Goal: Task Accomplishment & Management: Manage account settings

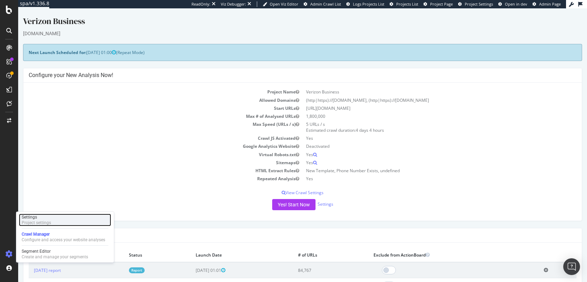
click at [34, 222] on div "Project settings" at bounding box center [36, 223] width 29 height 6
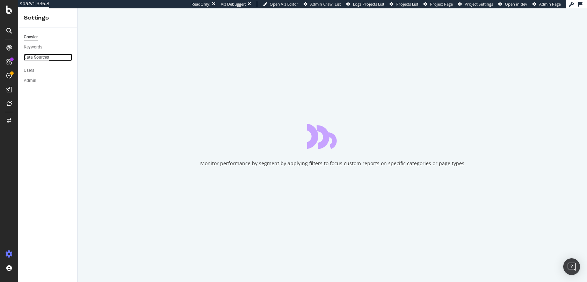
click at [44, 59] on div "Data Sources" at bounding box center [36, 57] width 25 height 7
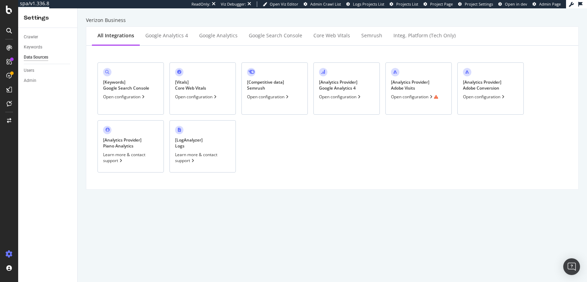
click at [434, 83] on div "[ Analytics Provider ] Adobe Visits Open configuration" at bounding box center [418, 88] width 66 height 52
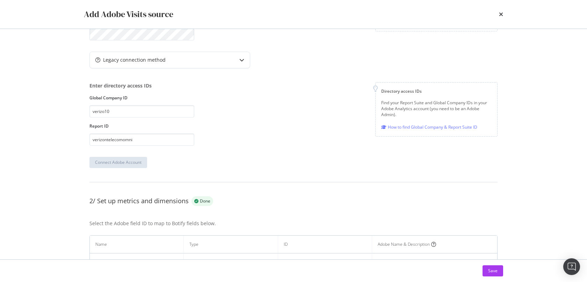
scroll to position [164, 0]
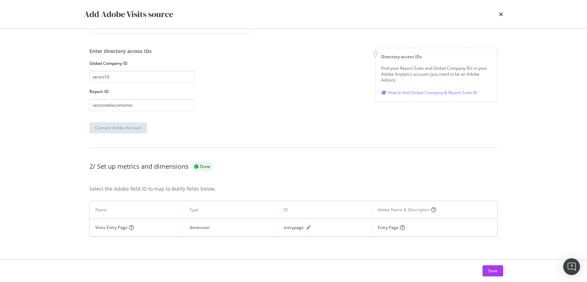
click at [310, 228] on icon "pen" at bounding box center [308, 228] width 4 height 4
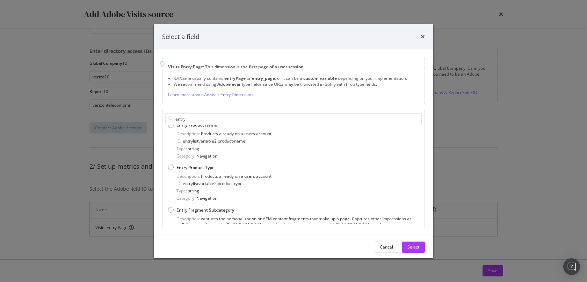
scroll to position [0, 0]
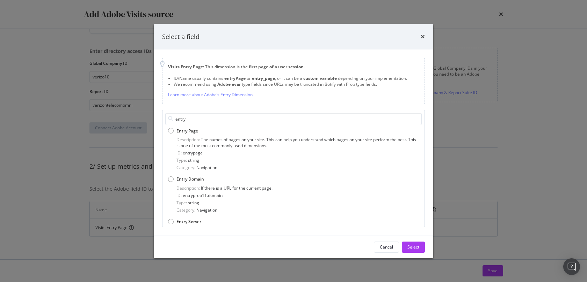
type input "entry"
click at [425, 35] on div "Select a field" at bounding box center [293, 37] width 279 height 26
click at [423, 35] on icon "times" at bounding box center [422, 37] width 4 height 6
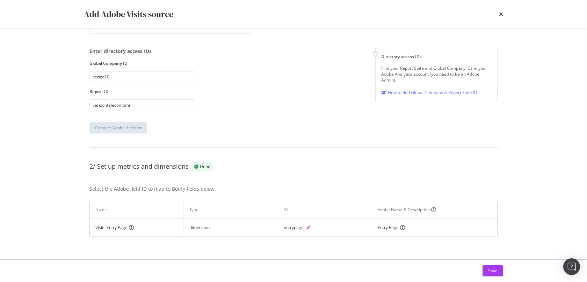
click at [309, 228] on icon "pen" at bounding box center [308, 228] width 4 height 4
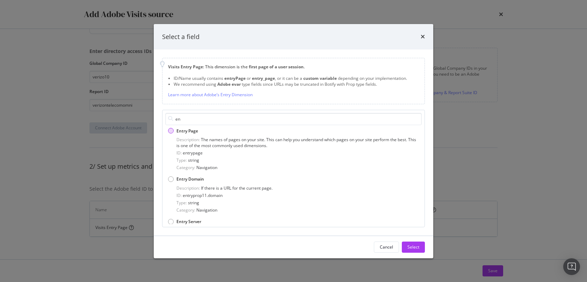
type input "e"
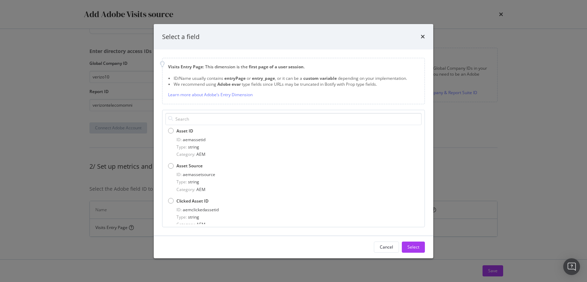
type input "y"
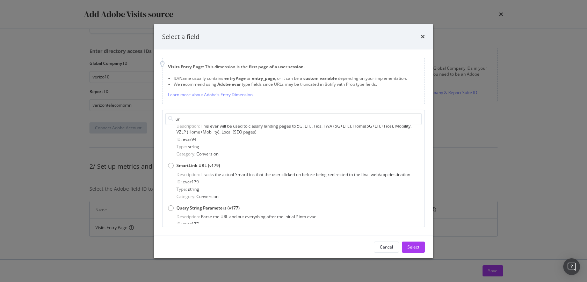
scroll to position [1121, 0]
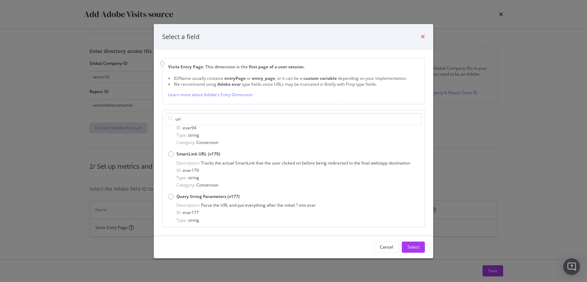
type input "url"
click at [422, 38] on icon "times" at bounding box center [422, 37] width 4 height 6
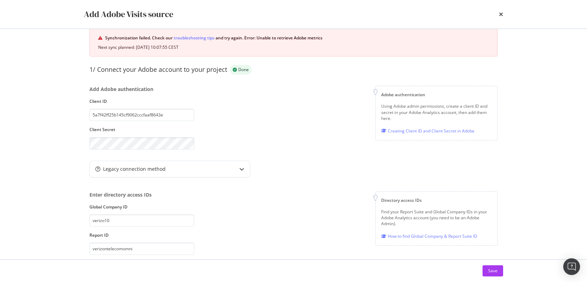
scroll to position [19, 0]
click at [500, 15] on icon "times" at bounding box center [501, 15] width 4 height 6
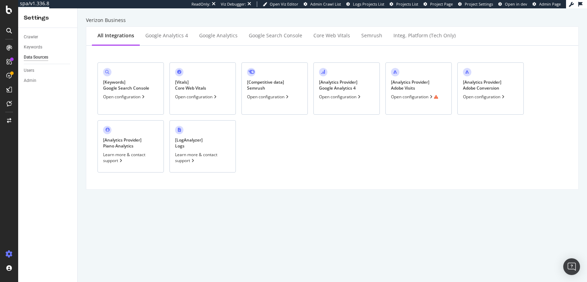
click at [480, 90] on div "[ Analytics Provider ] Adobe Conversion" at bounding box center [482, 85] width 38 height 12
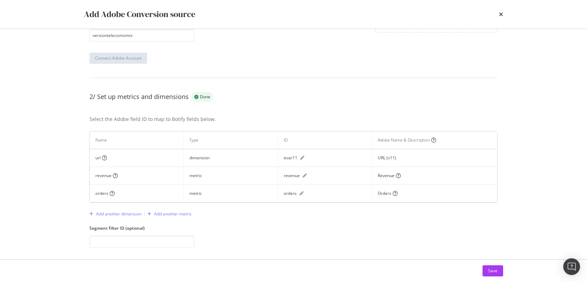
scroll to position [236, 0]
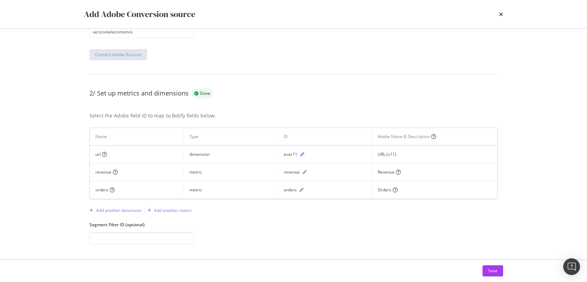
click at [303, 154] on icon "pen" at bounding box center [302, 155] width 4 height 4
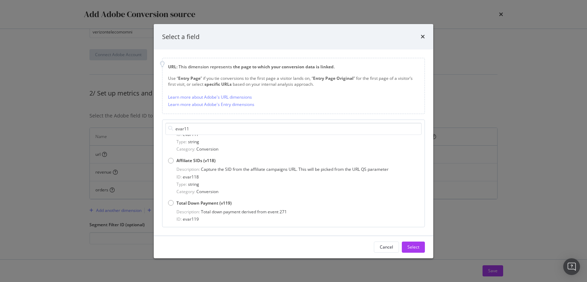
scroll to position [444, 0]
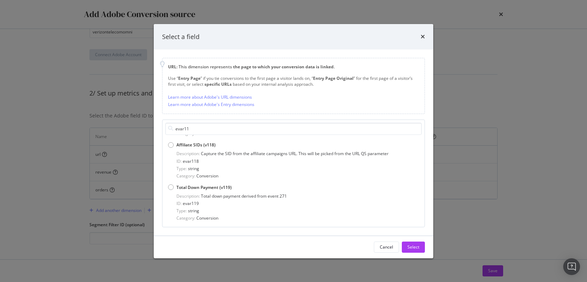
type input "evar11"
click at [425, 35] on div "Select a field" at bounding box center [293, 37] width 279 height 26
click at [422, 36] on icon "times" at bounding box center [422, 37] width 4 height 6
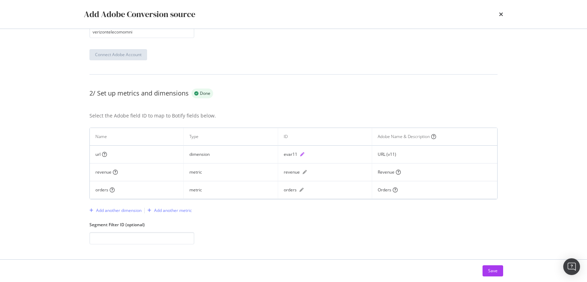
click at [303, 154] on icon "pen" at bounding box center [302, 155] width 4 height 4
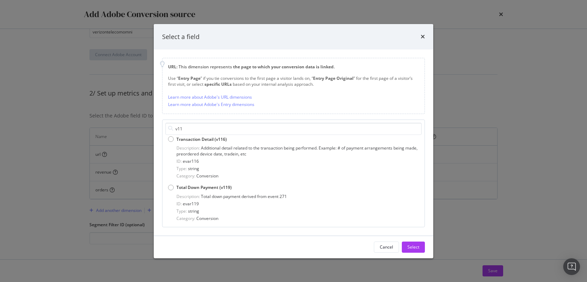
scroll to position [0, 0]
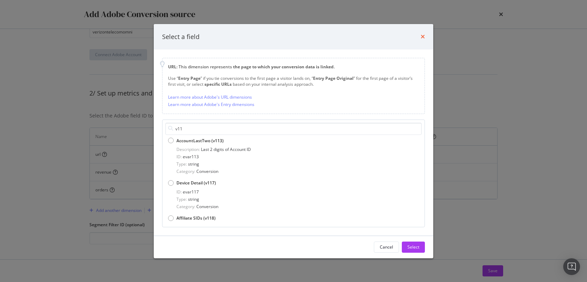
type input "v11"
click at [422, 34] on icon "times" at bounding box center [422, 37] width 4 height 6
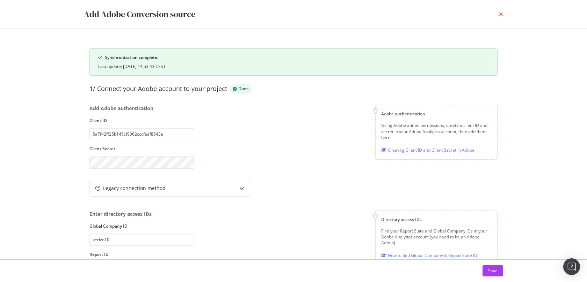
click at [501, 15] on icon "times" at bounding box center [501, 15] width 4 height 6
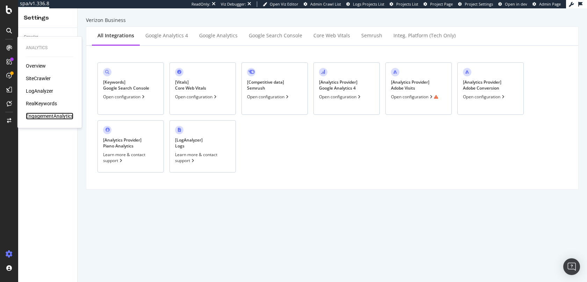
click at [44, 115] on div "EngagementAnalytics" at bounding box center [49, 116] width 47 height 7
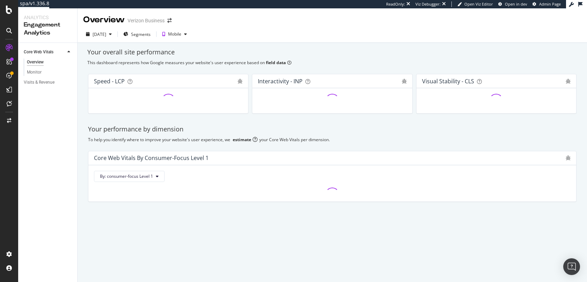
click at [50, 84] on div "Visits & Revenue" at bounding box center [39, 82] width 31 height 7
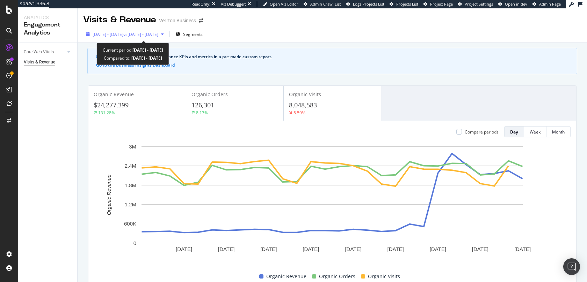
click at [155, 32] on span "vs [DATE] - [DATE]" at bounding box center [140, 34] width 35 height 6
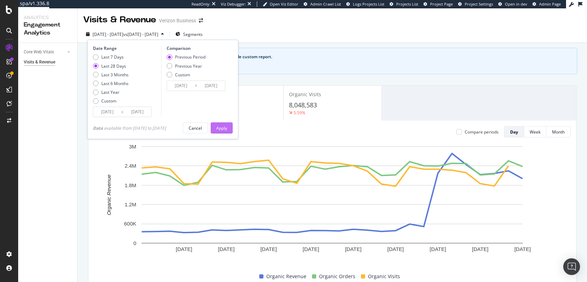
click at [227, 127] on div "Apply" at bounding box center [221, 128] width 11 height 6
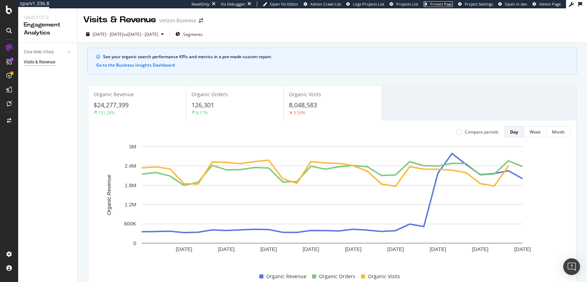
click at [442, 3] on span "Project Page" at bounding box center [441, 3] width 23 height 5
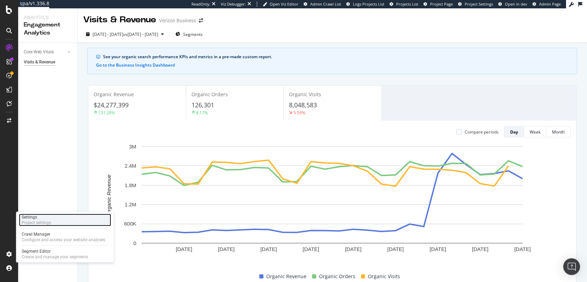
click at [45, 218] on div "Settings" at bounding box center [36, 218] width 29 height 6
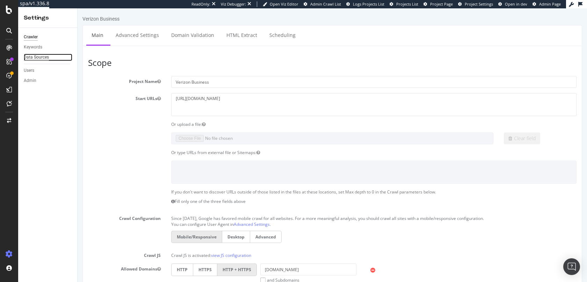
click at [44, 57] on div "Data Sources" at bounding box center [36, 57] width 25 height 7
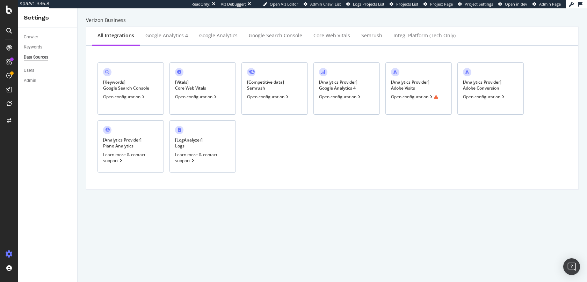
click at [441, 78] on div "[ Analytics Provider ] Adobe Visits Open configuration" at bounding box center [418, 88] width 66 height 52
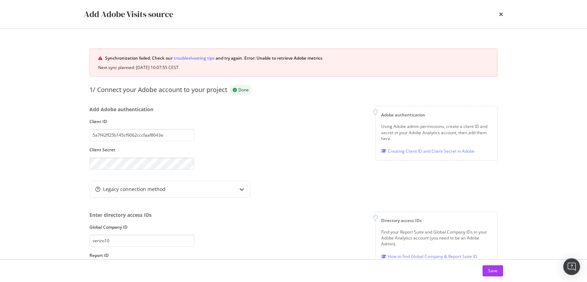
scroll to position [164, 0]
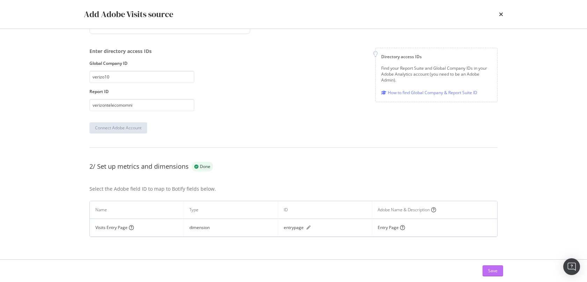
click at [492, 270] on div "Save" at bounding box center [492, 271] width 9 height 6
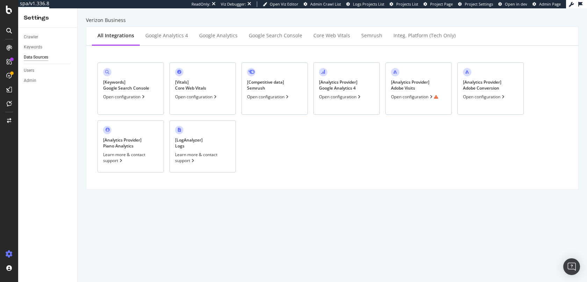
click at [440, 86] on div "[ Analytics Provider ] Adobe Visits Open configuration" at bounding box center [418, 88] width 66 height 52
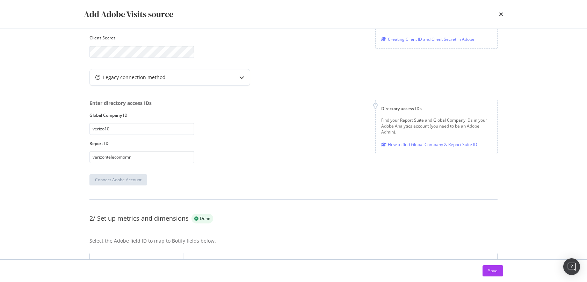
scroll to position [164, 0]
